Goal: Task Accomplishment & Management: Manage account settings

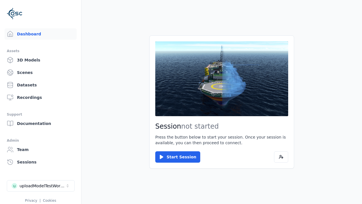
click at [40, 60] on link "3D Models" at bounding box center [41, 59] width 72 height 11
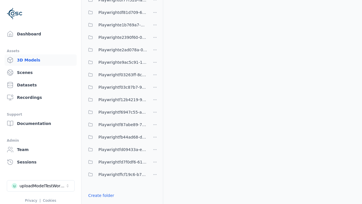
click at [101, 195] on link "Create folder" at bounding box center [101, 196] width 26 height 6
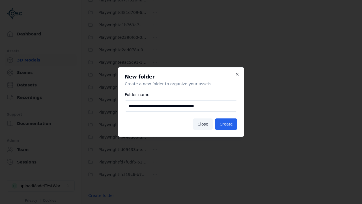
type input "**********"
click at [226, 124] on button "Create" at bounding box center [226, 123] width 22 height 11
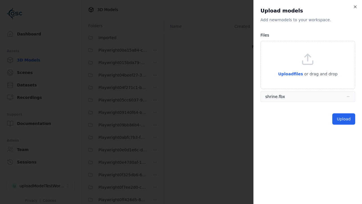
click at [344, 119] on button "Upload" at bounding box center [344, 118] width 23 height 11
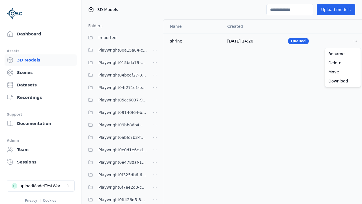
click at [356, 41] on html "Support Dashboard Assets 3D Models Scenes Datasets Recordings Support Documenta…" at bounding box center [181, 102] width 362 height 204
click at [343, 63] on div "Delete" at bounding box center [342, 62] width 33 height 9
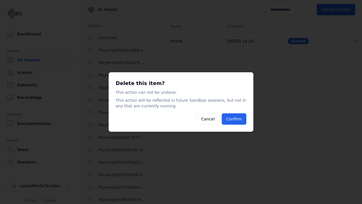
click at [234, 119] on button "Confirm" at bounding box center [234, 118] width 25 height 11
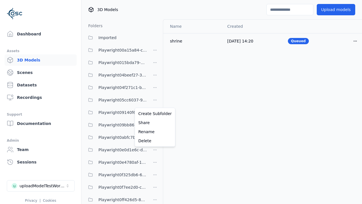
click at [155, 102] on html "Support Dashboard Assets 3D Models Scenes Datasets Recordings Support Documenta…" at bounding box center [181, 102] width 362 height 204
